Goal: Task Accomplishment & Management: Manage account settings

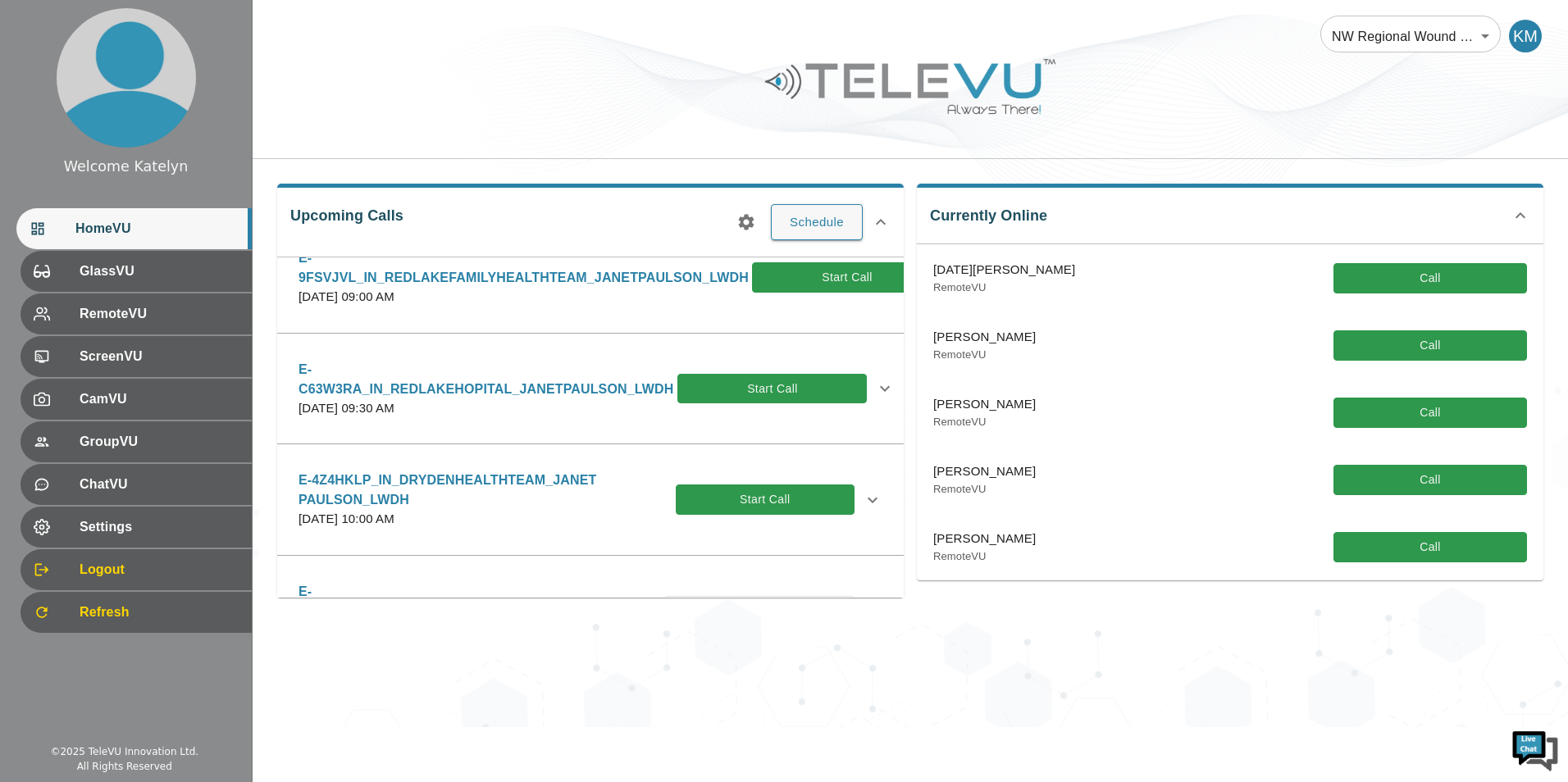
scroll to position [410, 0]
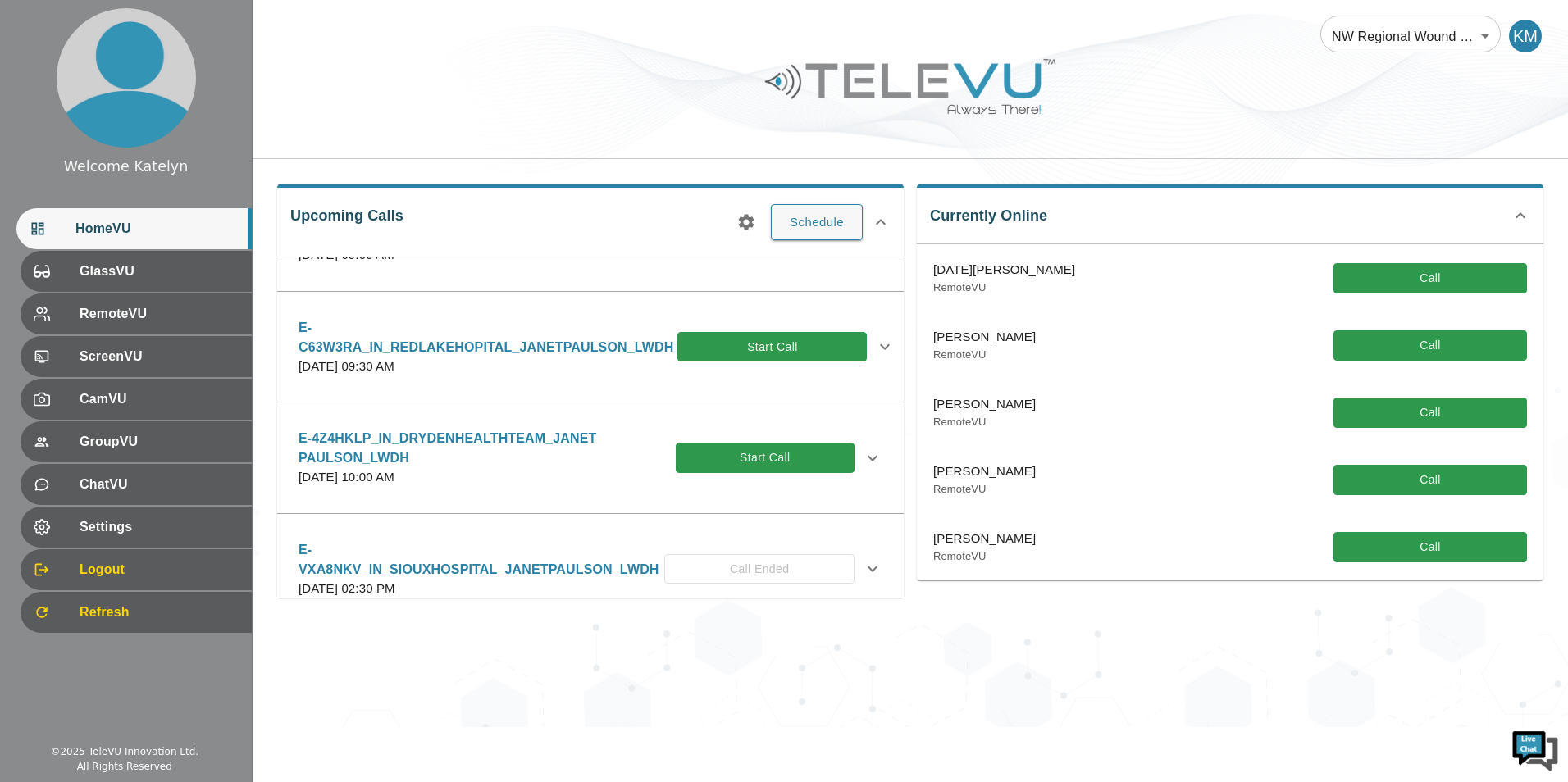
click at [479, 436] on p "E-4Z4HKLP_IN_DRYDENHEALTHTEAM_JANET PAULSON_LWDH" at bounding box center [486, 448] width 377 height 39
click at [863, 448] on icon at bounding box center [872, 457] width 19 height 19
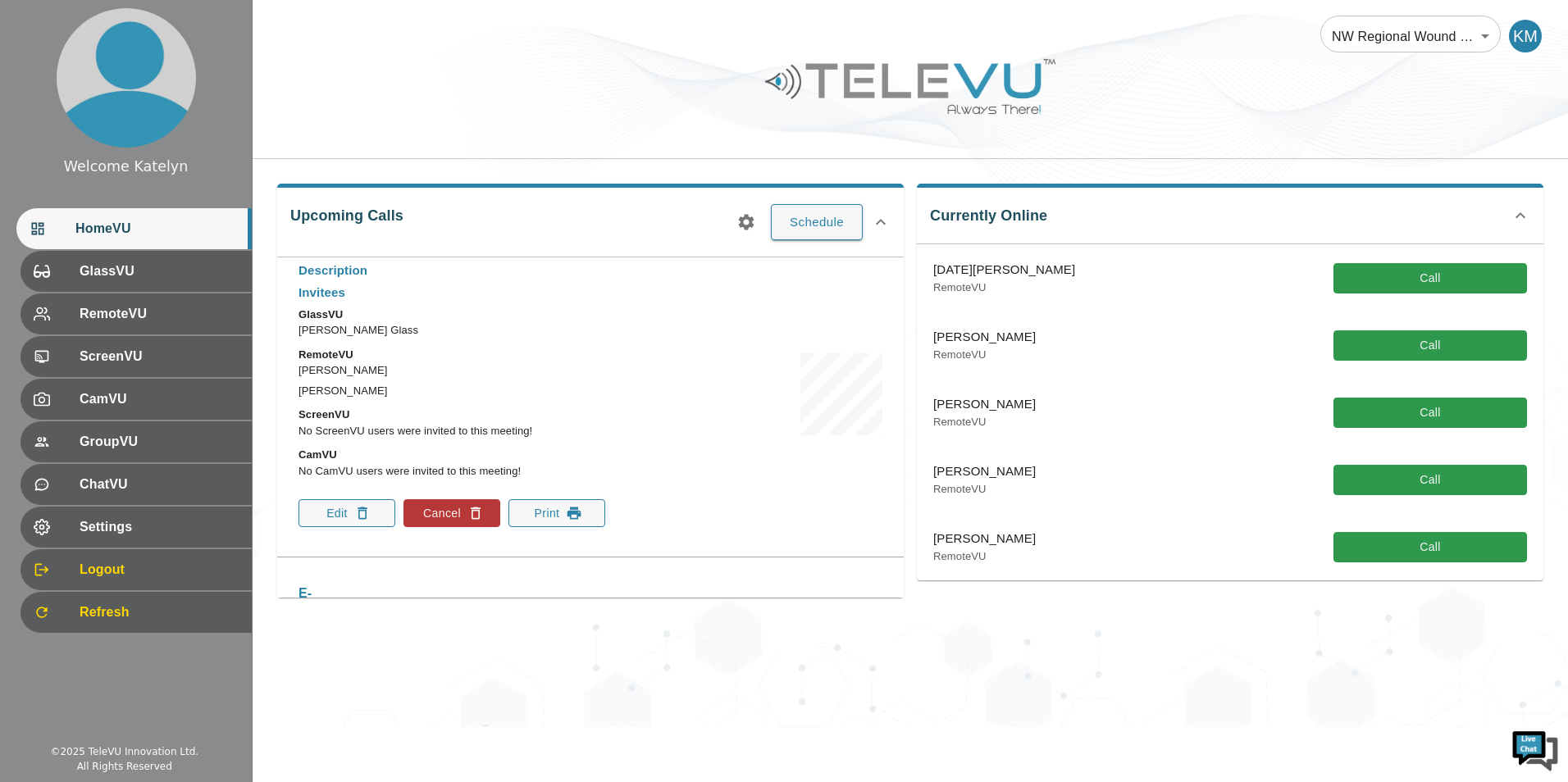
scroll to position [655, 0]
click at [349, 509] on button "Edit" at bounding box center [347, 509] width 97 height 28
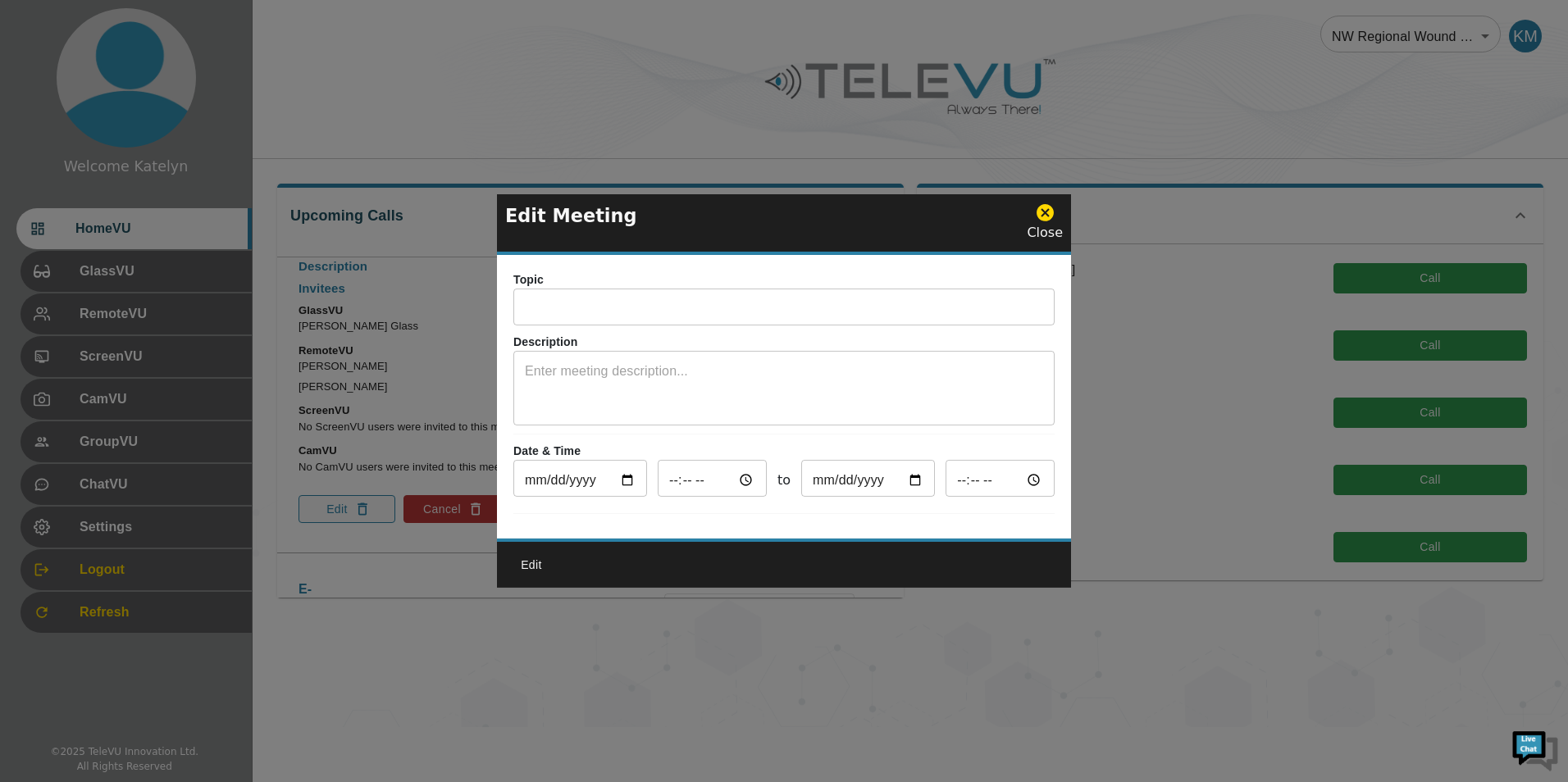
type input "E-4Z4HKLP_IN_DRYDENHEALTHTEAM_JANET PAULSON_LWDH"
type input "[DATE]"
type input "10:00"
type input "[DATE]"
type input "11:00"
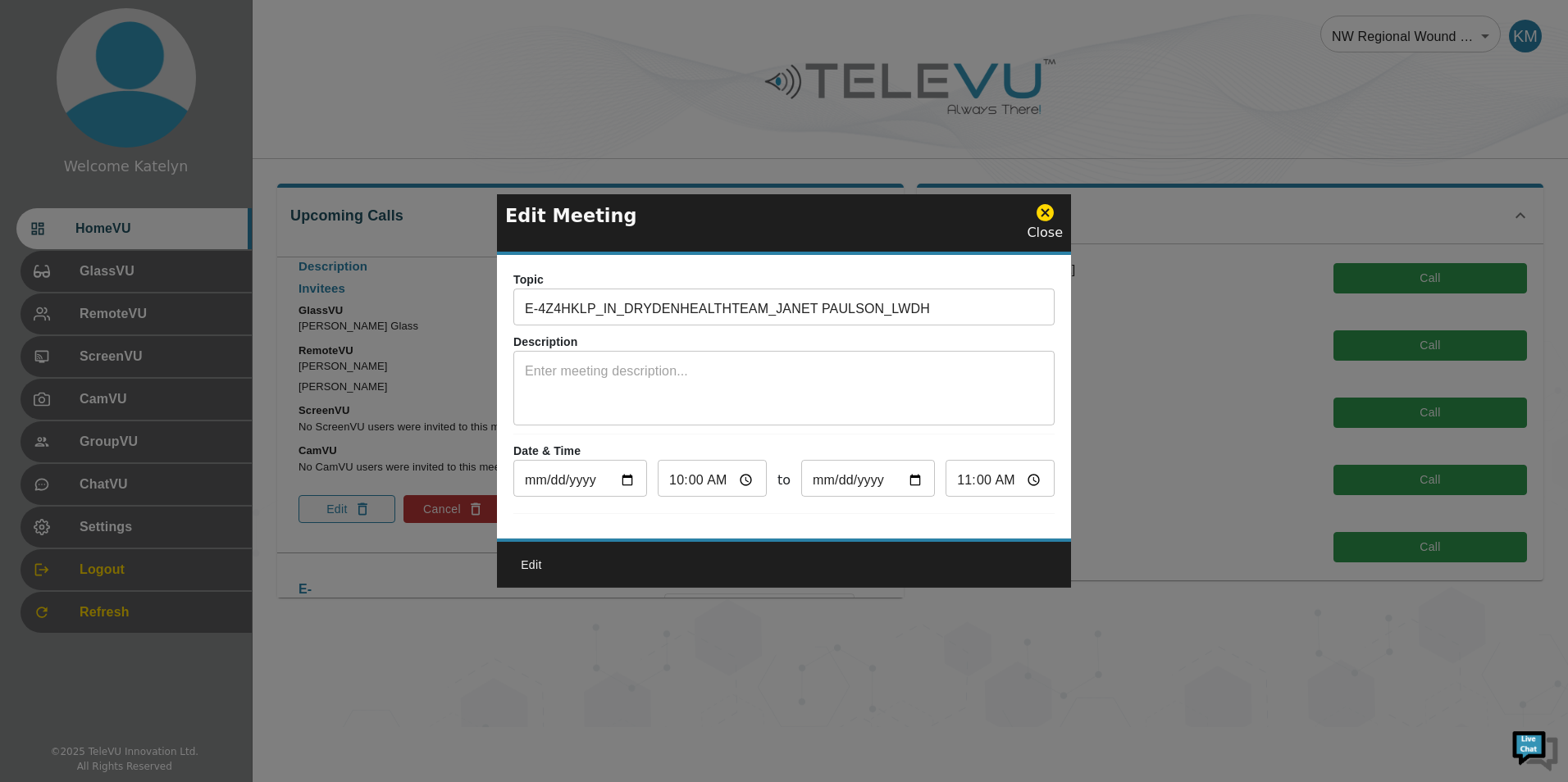
click at [845, 413] on div "x ​" at bounding box center [784, 390] width 541 height 71
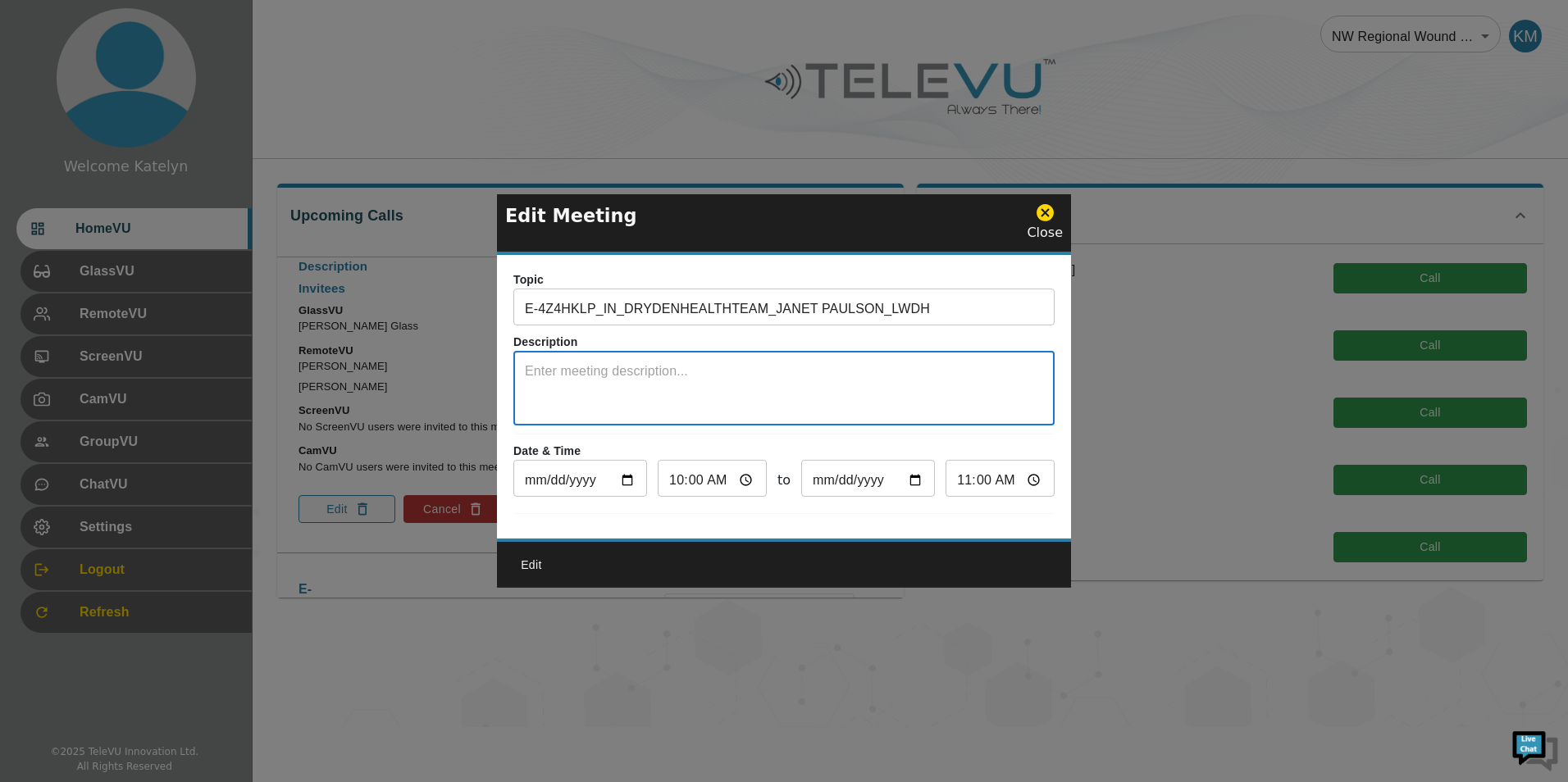
click at [1038, 212] on icon at bounding box center [1044, 213] width 20 height 20
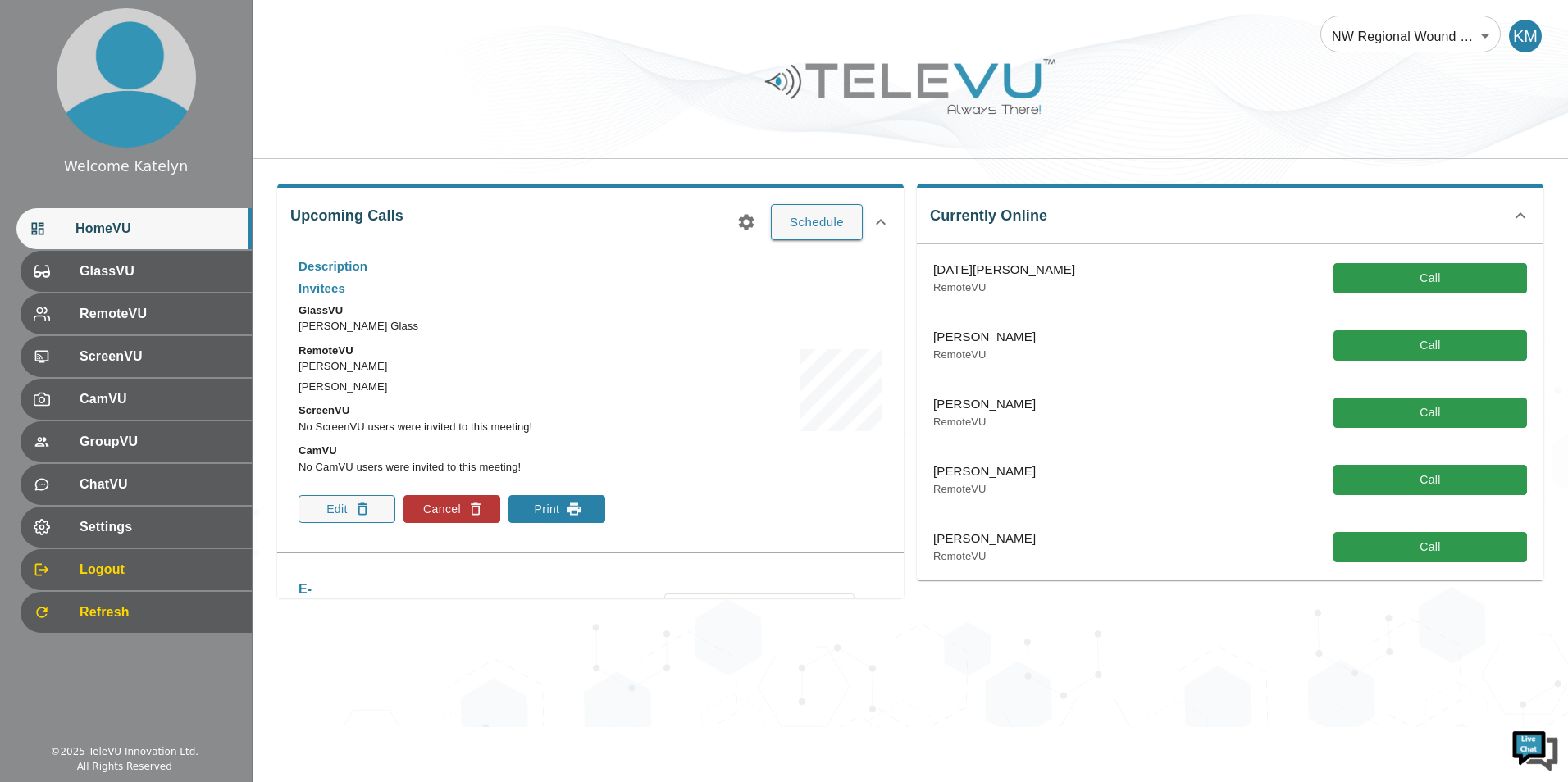
click at [575, 509] on icon "button" at bounding box center [574, 509] width 14 height 12
click at [712, 37] on div "NW Regional Wound Care 121 ​ KM" at bounding box center [910, 26] width 1315 height 52
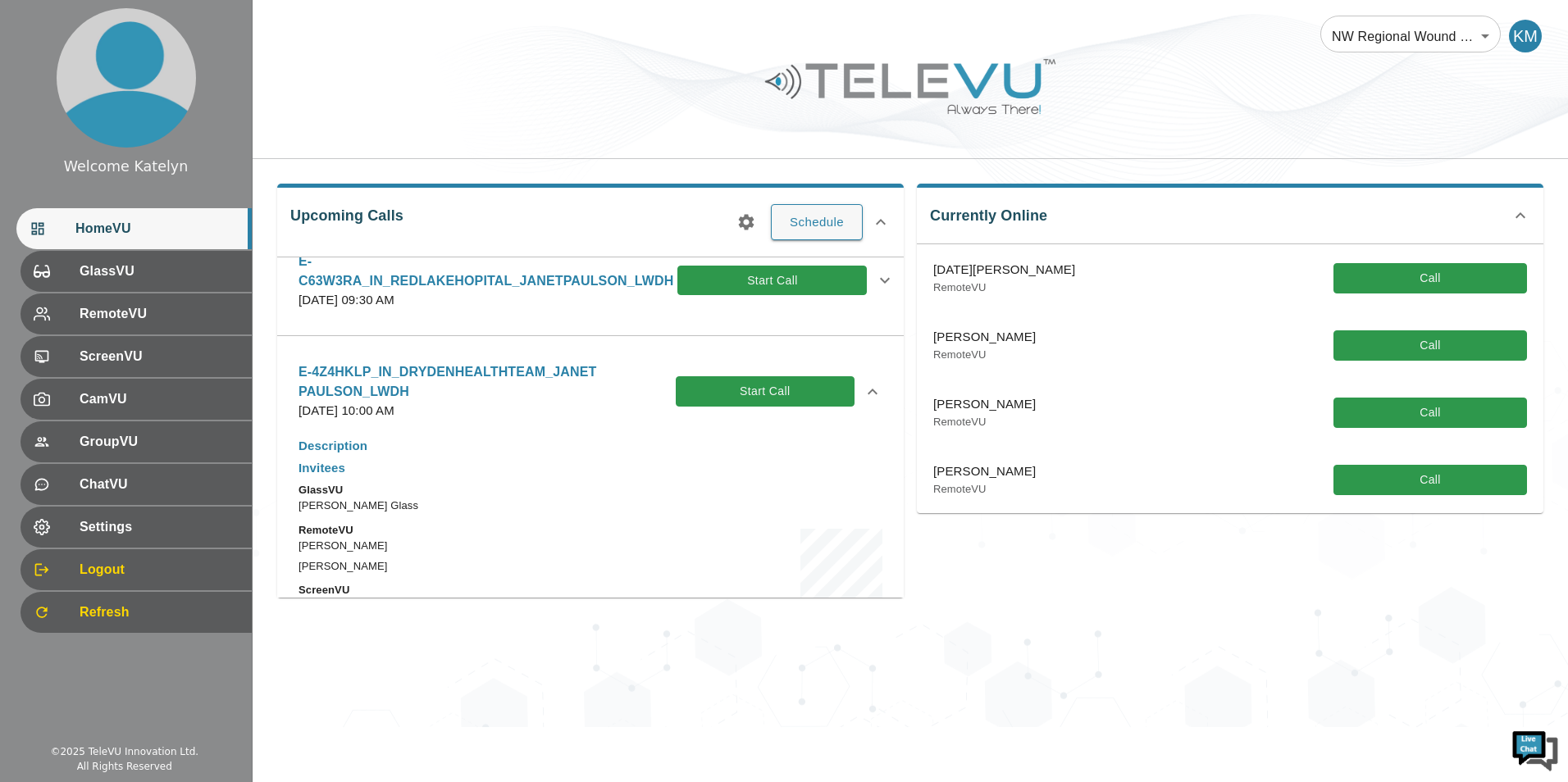
scroll to position [410, 0]
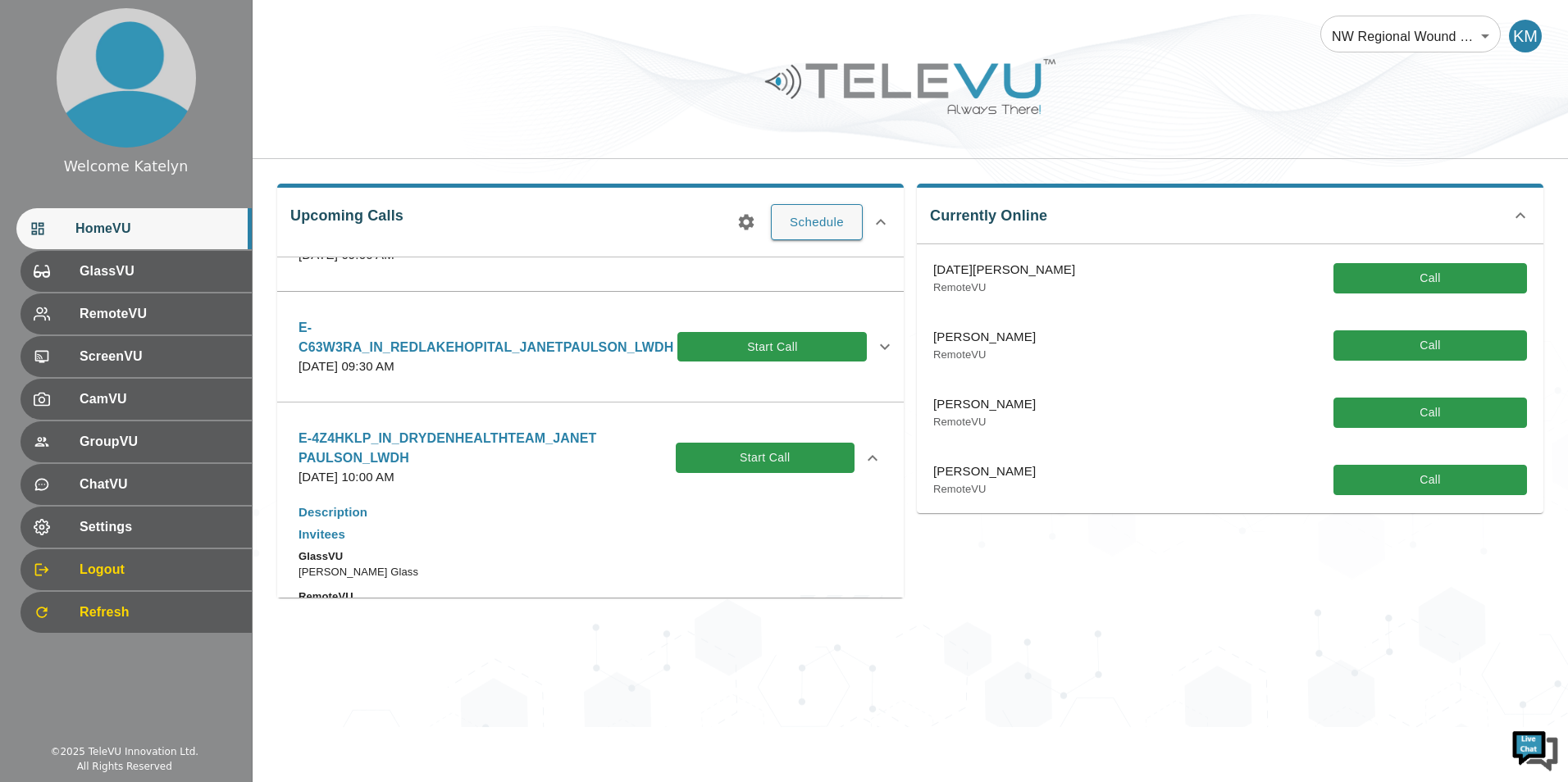
drag, startPoint x: 405, startPoint y: 458, endPoint x: 361, endPoint y: 453, distance: 44.3
click at [361, 453] on p "E-4Z4HKLP_IN_DRYDENHEALTHTEAM_JANET PAULSON_LWDH" at bounding box center [486, 448] width 377 height 39
drag, startPoint x: 430, startPoint y: 453, endPoint x: 362, endPoint y: 430, distance: 71.8
click at [362, 430] on p "E-4Z4HKLP_IN_DRYDENHEALTHTEAM_JANET PAULSON_LWDH" at bounding box center [486, 448] width 377 height 39
click at [294, 439] on div "E-4Z4HKLP_IN_DRYDENHEALTHTEAM_JANET PAULSON_LWDH [DATE] 10:00 AM Start Call" at bounding box center [590, 457] width 610 height 78
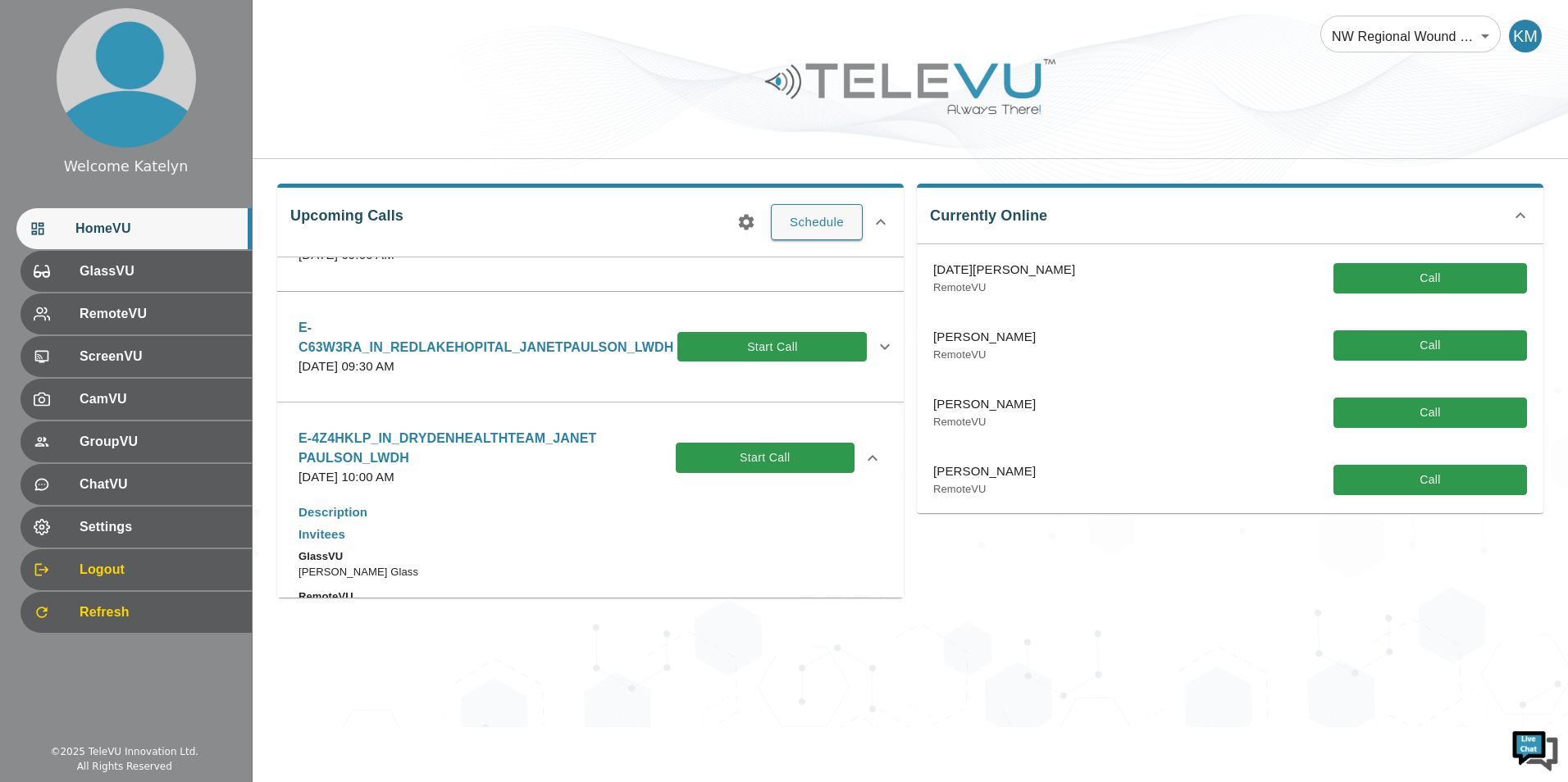
click at [305, 434] on p "E-4Z4HKLP_IN_DRYDENHEALTHTEAM_JANET PAULSON_LWDH" at bounding box center [486, 448] width 377 height 39
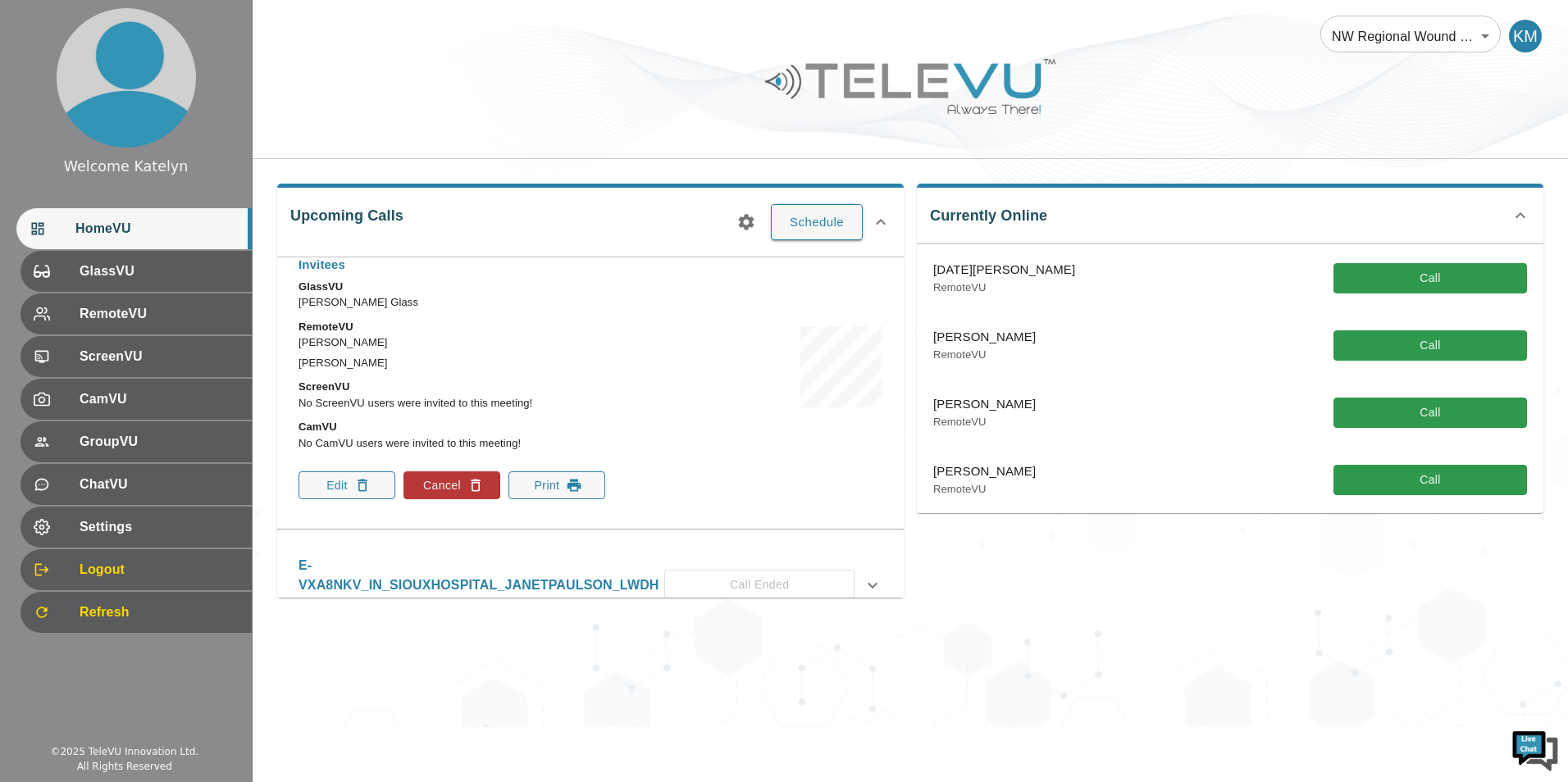
scroll to position [655, 0]
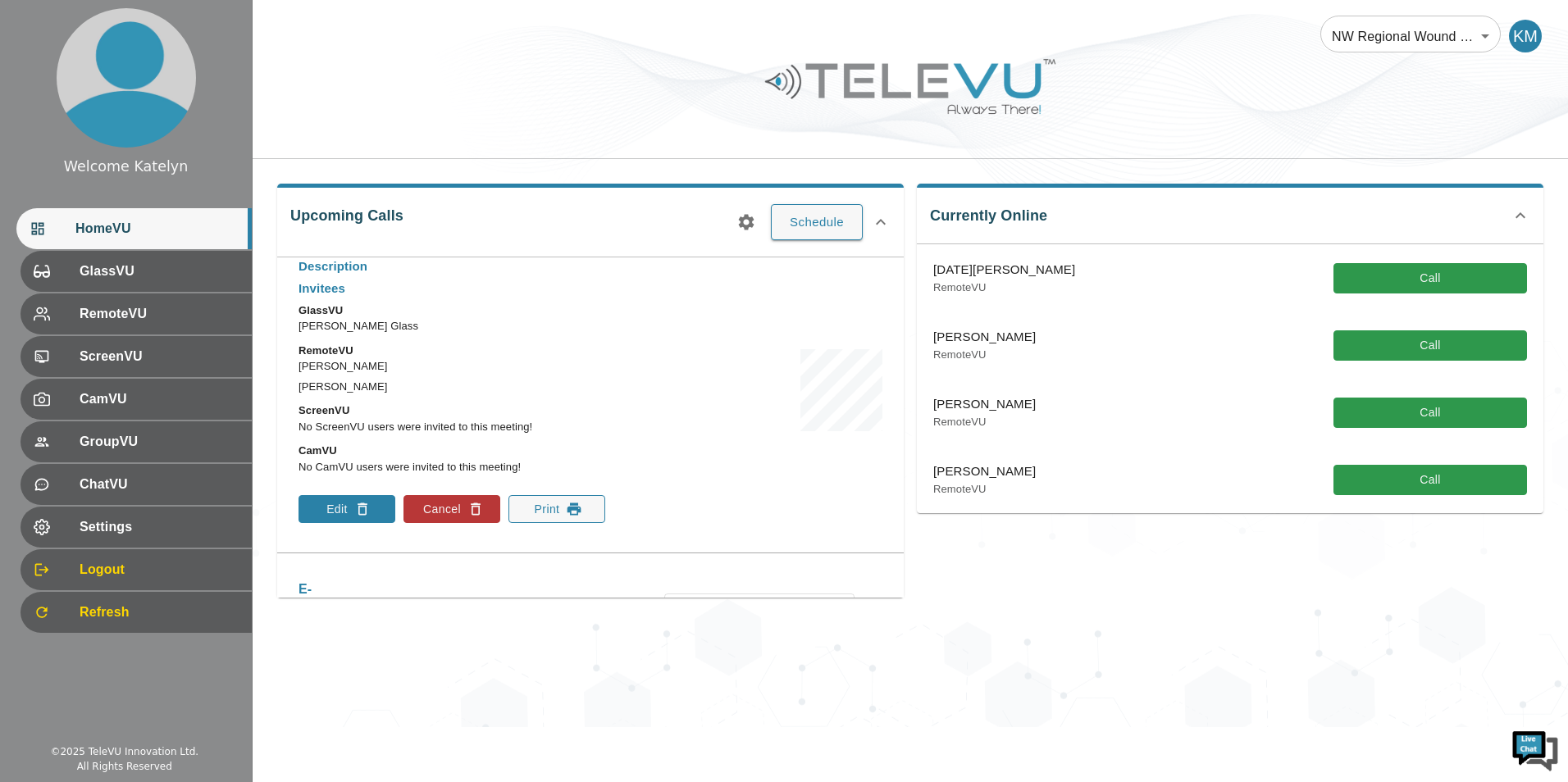
click at [379, 514] on button "Edit" at bounding box center [347, 509] width 97 height 28
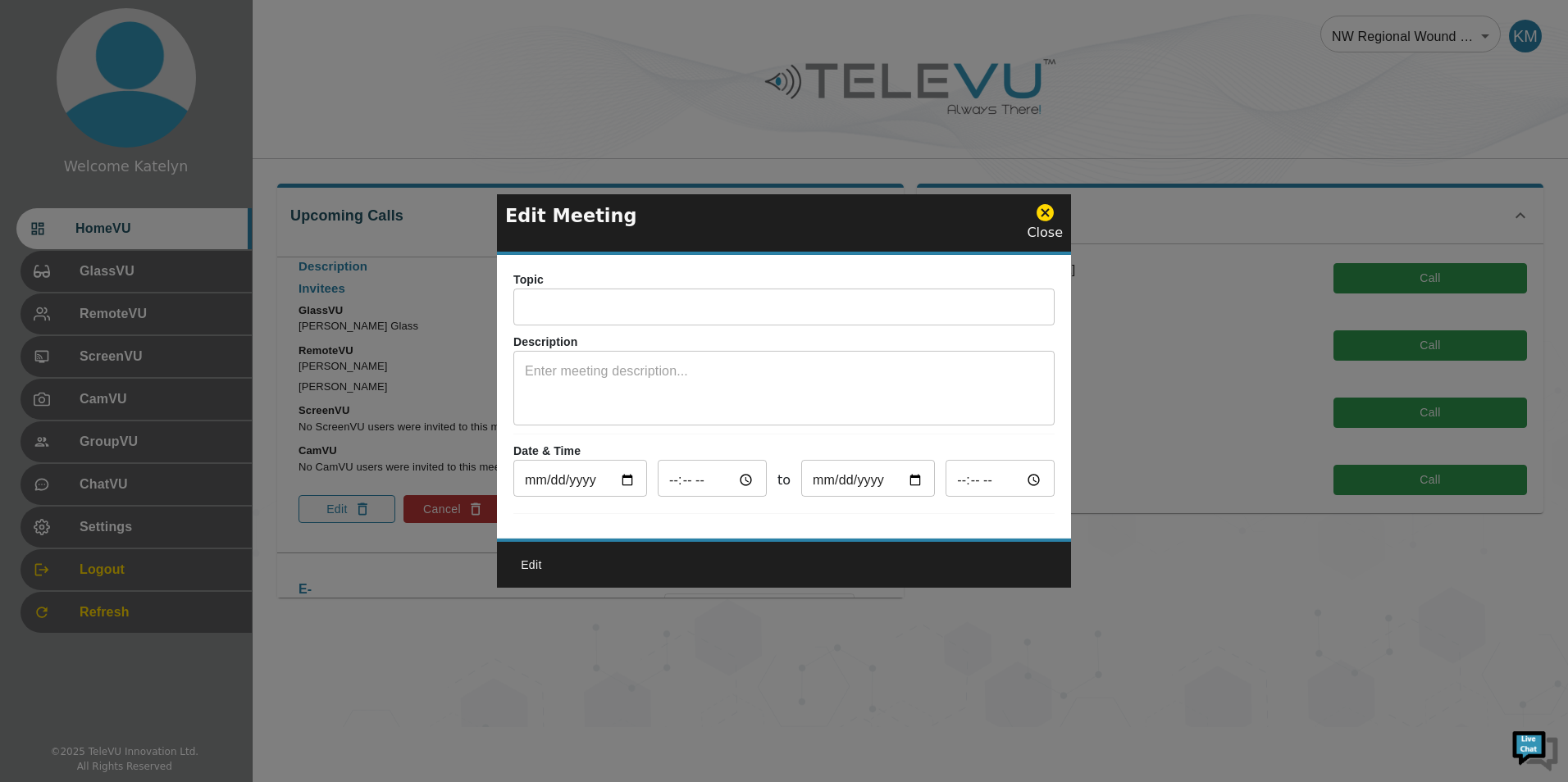
type input "E-4Z4HKLP_IN_DRYDENHEALTHTEAM_JANET PAULSON_LWDH"
type input "[DATE]"
type input "10:00"
type input "[DATE]"
type input "11:00"
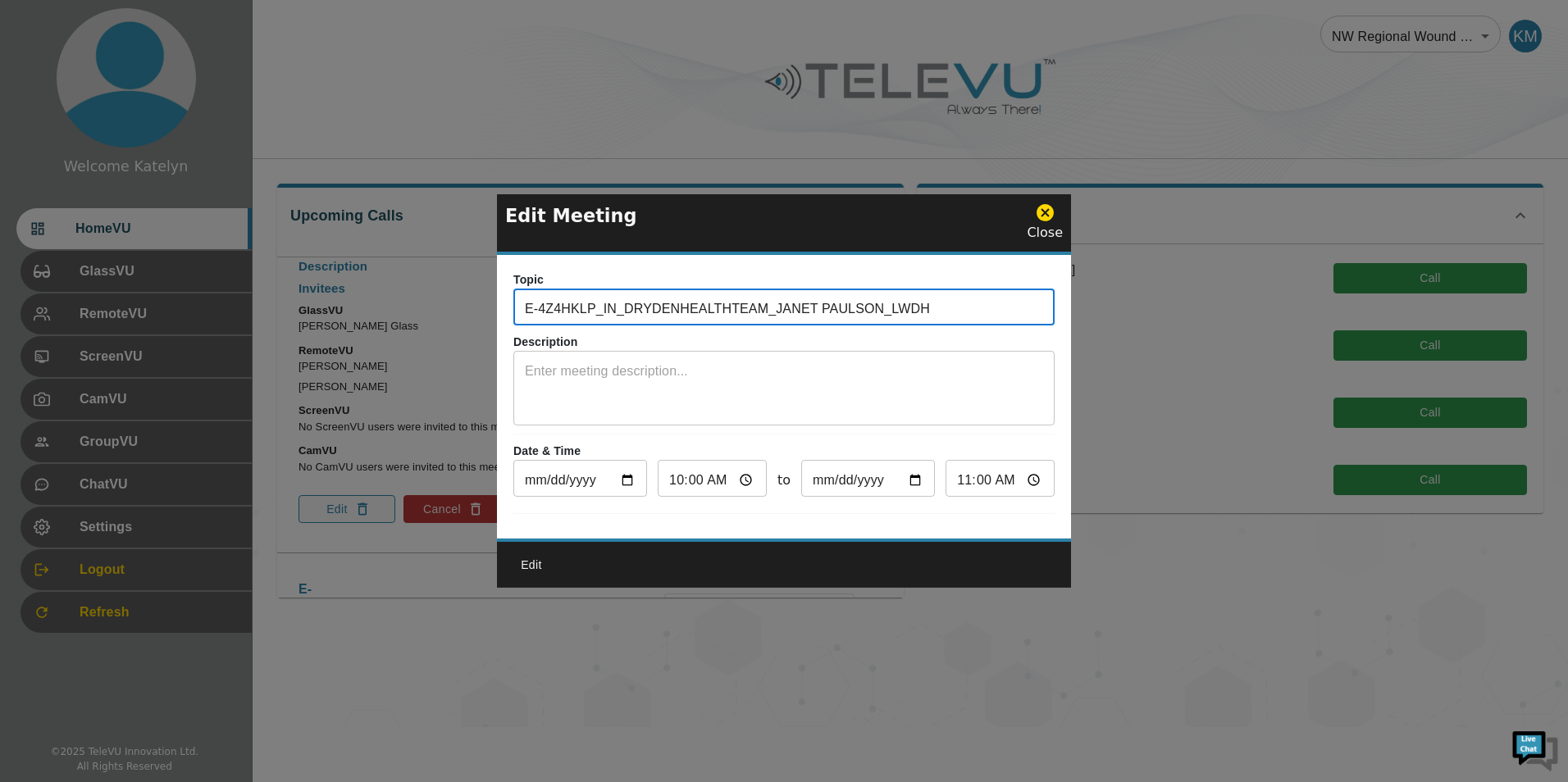
drag, startPoint x: 926, startPoint y: 301, endPoint x: 287, endPoint y: 315, distance: 639.2
click at [2, 316] on div "Edit Meeting Close Topic E-4Z4HKLP_IN_DRYDENHEALTHTEAM_JANET PAULSON_LWDH ​ Des…" at bounding box center [784, 391] width 1568 height 782
click at [1059, 213] on div "Close" at bounding box center [1044, 223] width 36 height 40
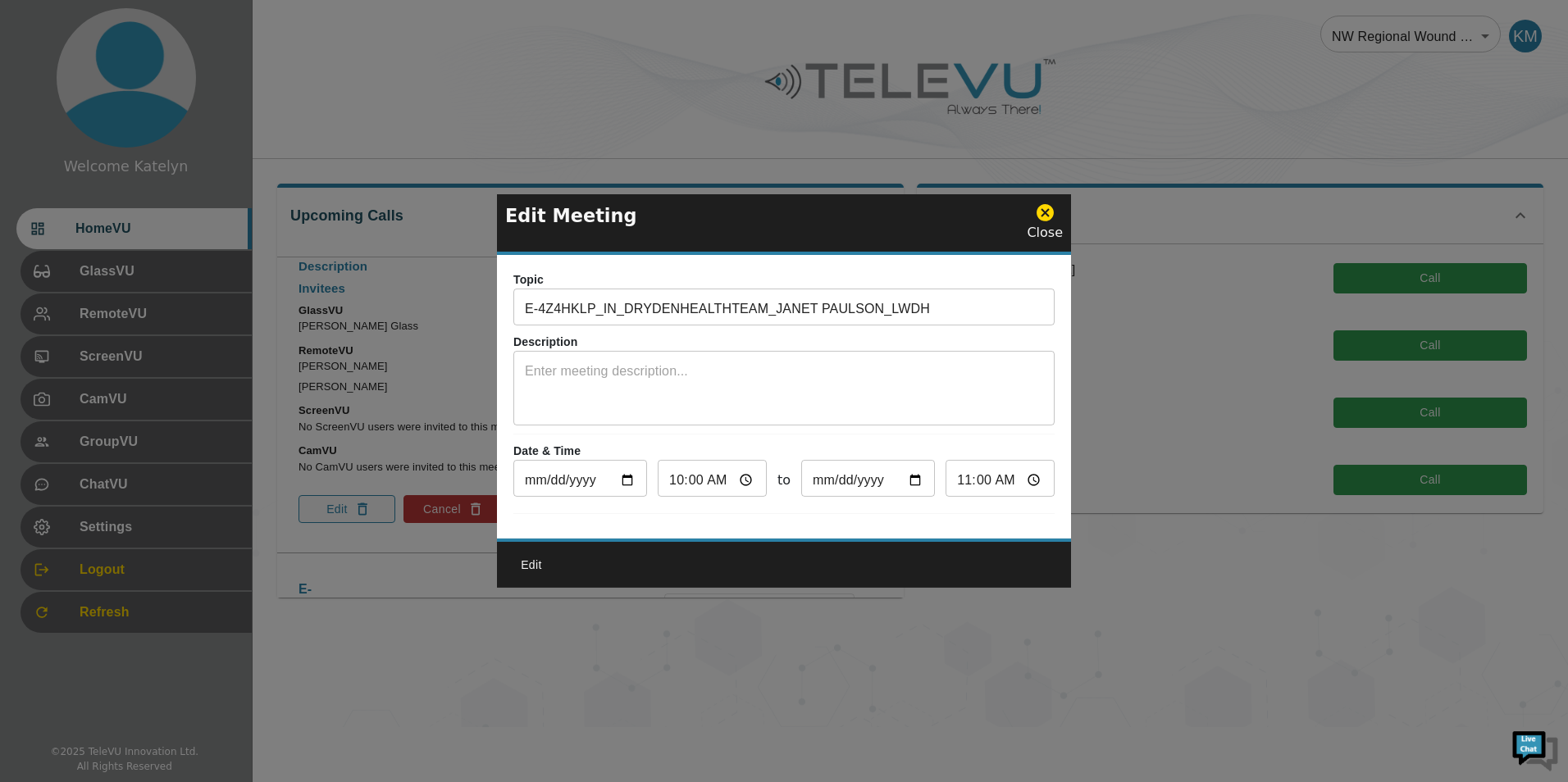
click at [1040, 203] on icon at bounding box center [1044, 213] width 20 height 20
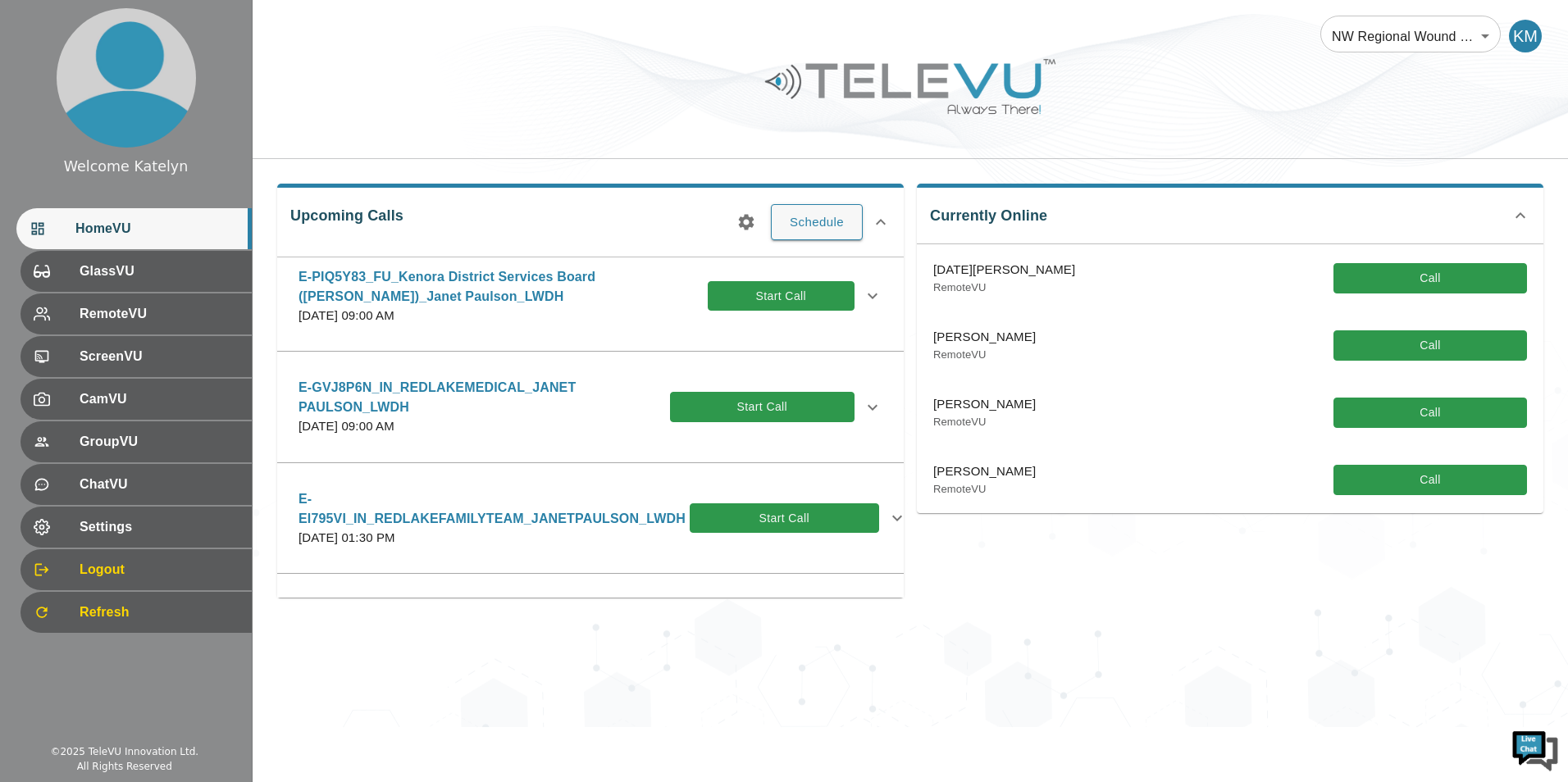
scroll to position [0, 0]
